Goal: Download file/media

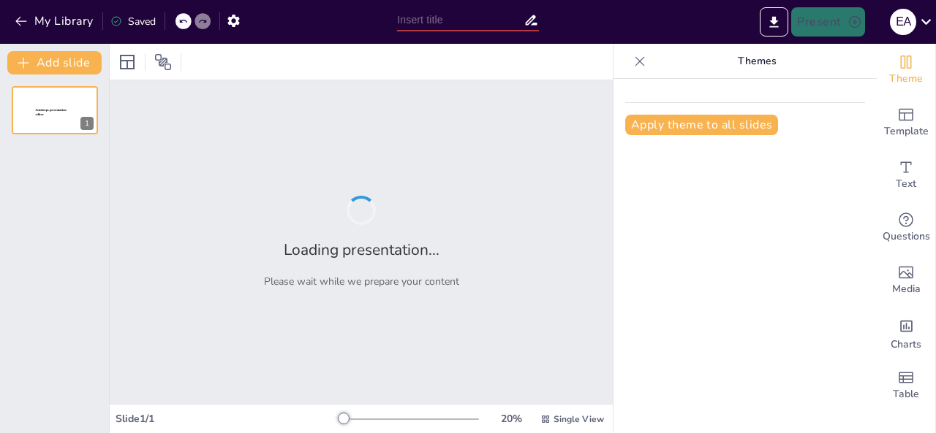
type input "Desafíos en la Comprensión Lectora: Un Diagnóstico en la Unidad Educativa [PERS…"
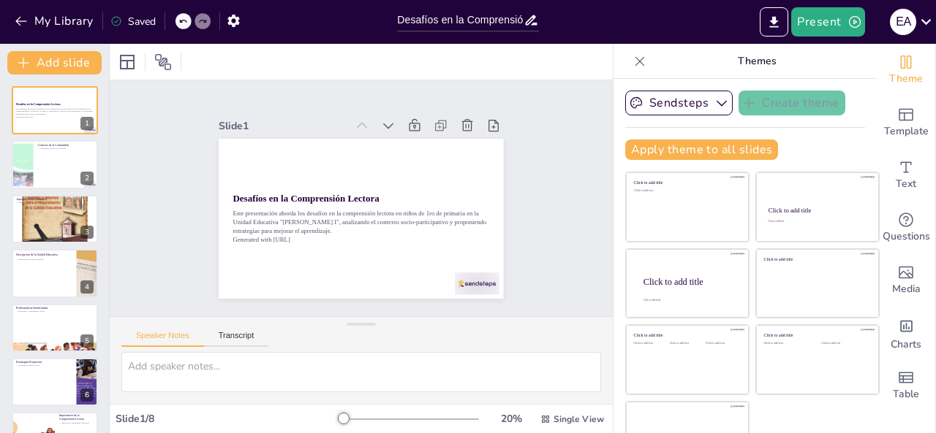
click at [469, 55] on div at bounding box center [361, 62] width 503 height 36
click at [770, 25] on icon "Export to PowerPoint" at bounding box center [773, 22] width 15 height 15
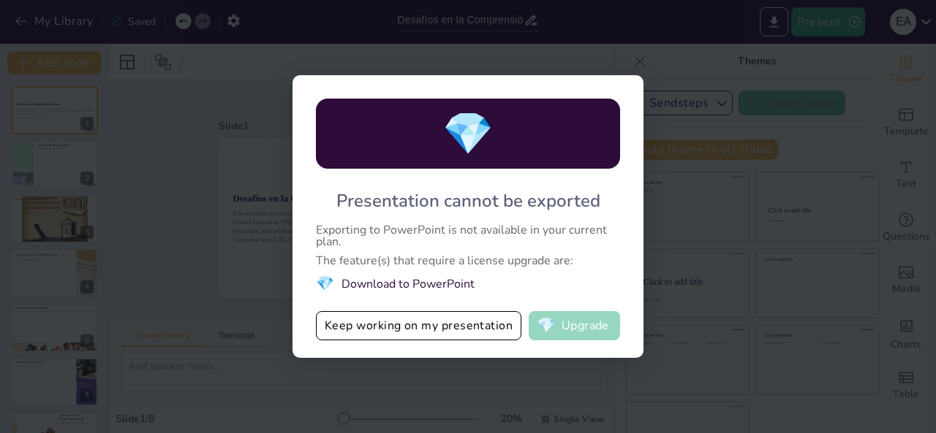
click at [564, 321] on button "💎 Upgrade" at bounding box center [573, 325] width 91 height 29
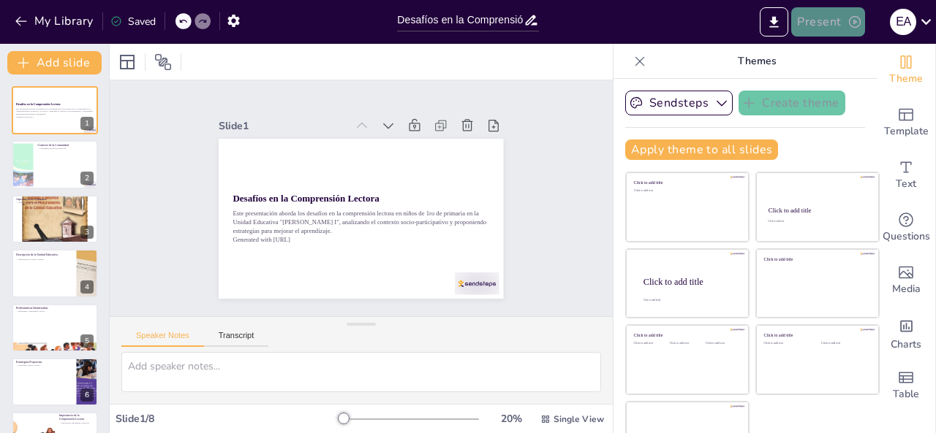
click at [834, 24] on button "Present" at bounding box center [827, 21] width 73 height 29
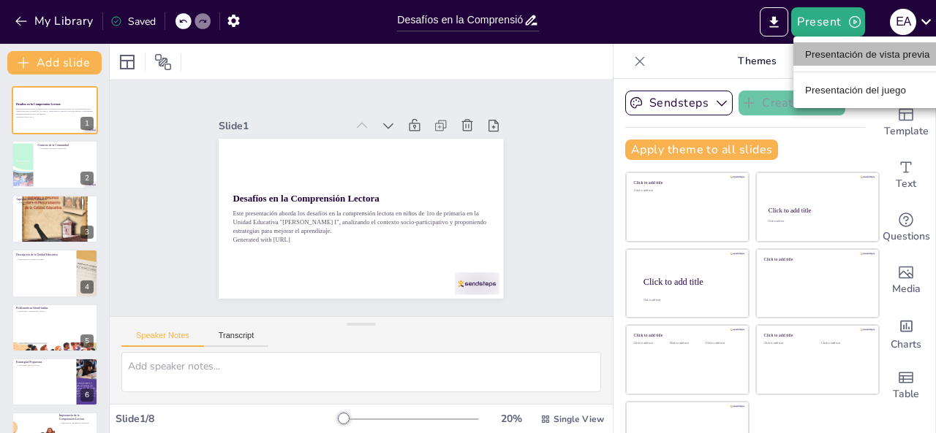
click at [842, 55] on font "Presentación de vista previa" at bounding box center [867, 54] width 125 height 11
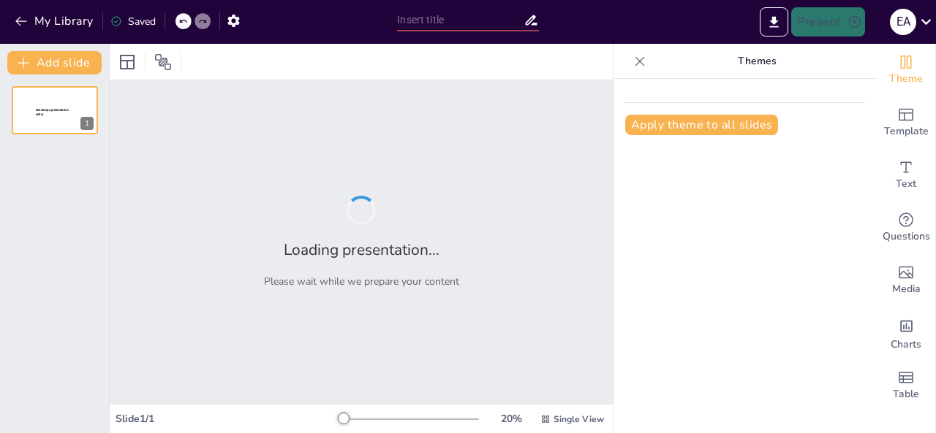
type input "Desafíos en la Comprensión Lectora: Un Diagnóstico en la Unidad Educativa [PERS…"
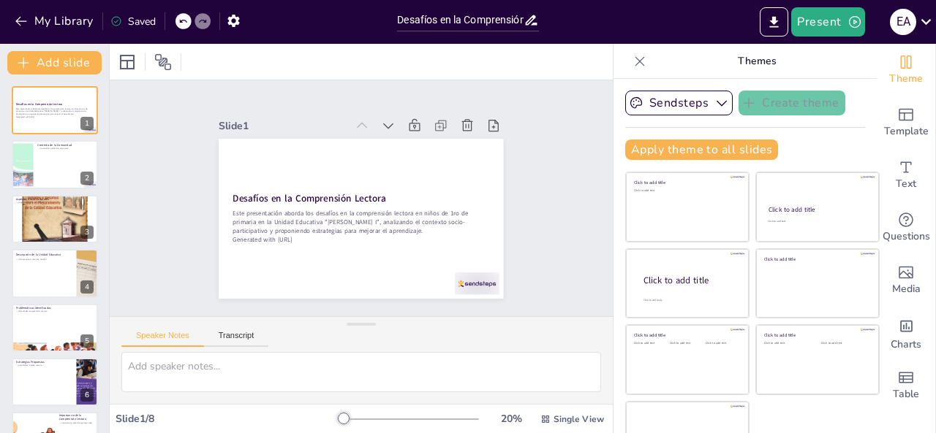
click at [458, 67] on div at bounding box center [361, 62] width 503 height 36
click at [767, 26] on icon "Export to PowerPoint" at bounding box center [773, 22] width 15 height 15
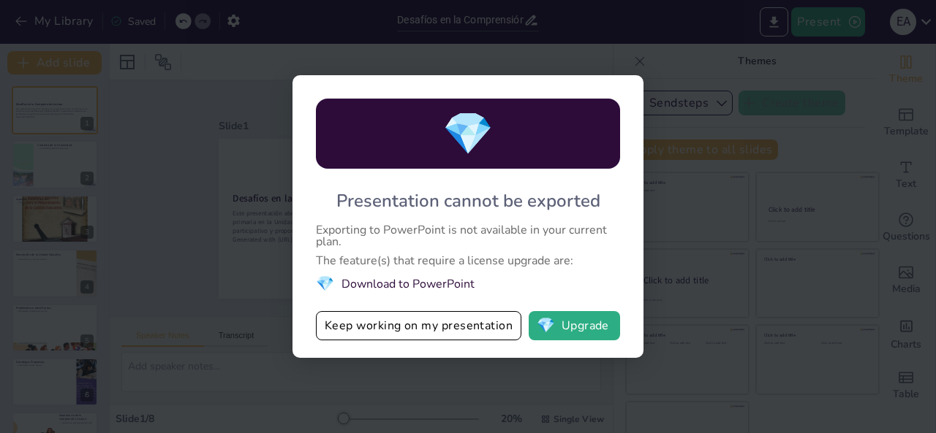
click at [411, 278] on li "💎 Download to PowerPoint" at bounding box center [468, 284] width 304 height 20
click at [561, 336] on button "💎 Upgrade" at bounding box center [573, 325] width 91 height 29
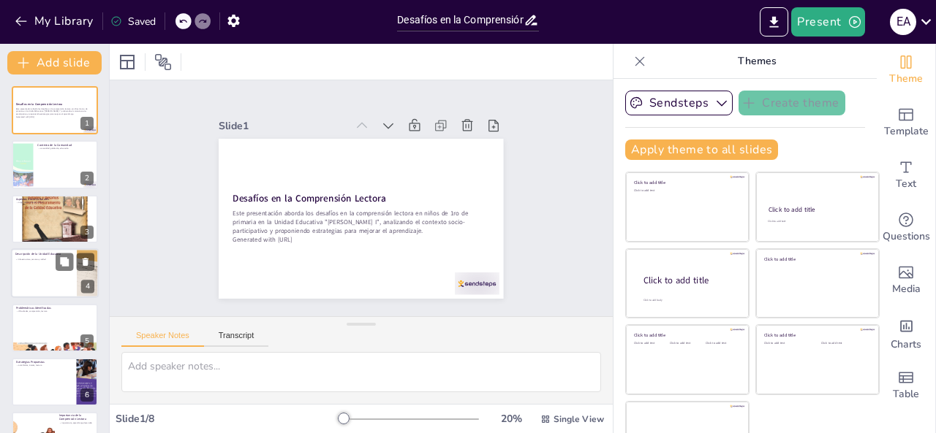
click at [23, 250] on div at bounding box center [55, 274] width 88 height 50
type textarea "La infraestructura y los recursos disponibles en la Unidad Educativa "[PERSON_N…"
